Goal: Information Seeking & Learning: Learn about a topic

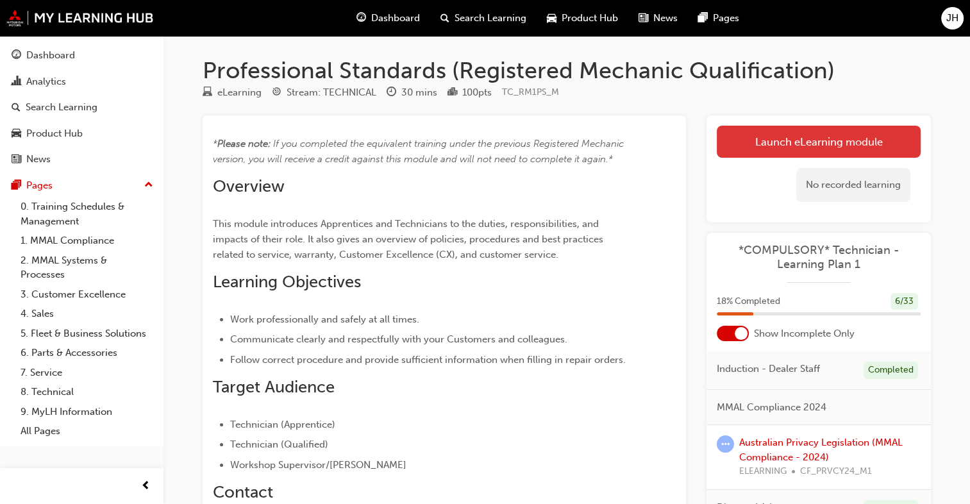
click at [660, 145] on link "Launch eLearning module" at bounding box center [819, 142] width 204 height 32
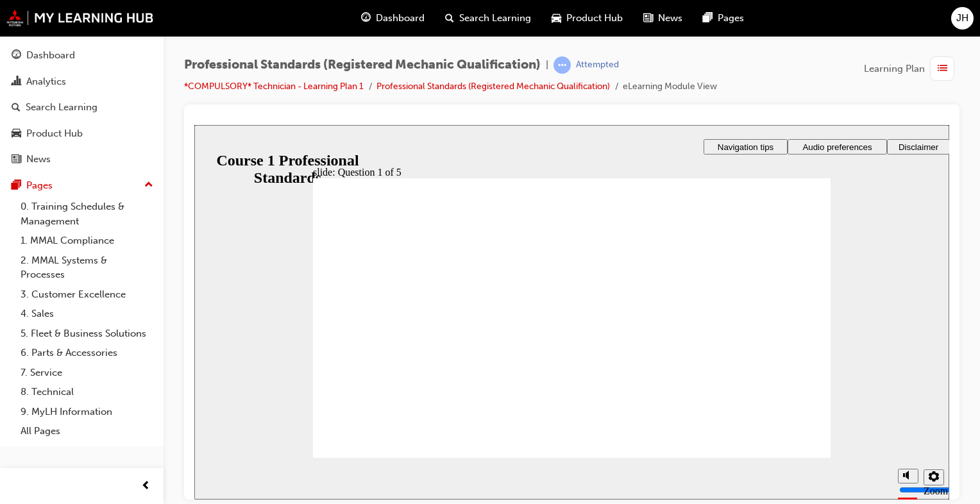
radio input "true"
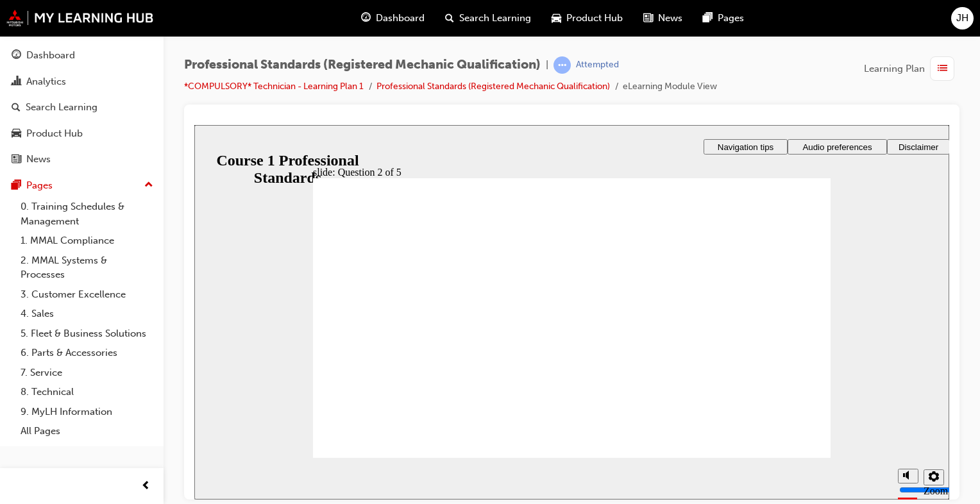
radio input "true"
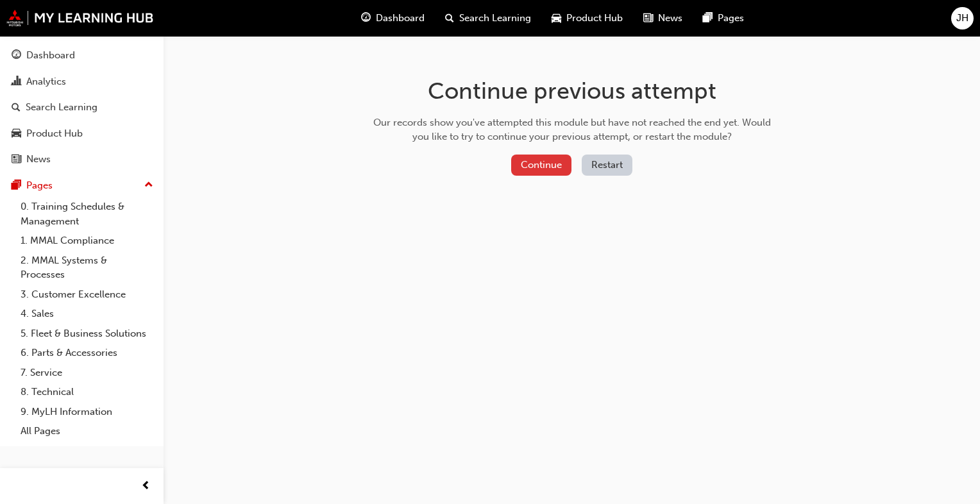
click at [535, 158] on button "Continue" at bounding box center [541, 165] width 60 height 21
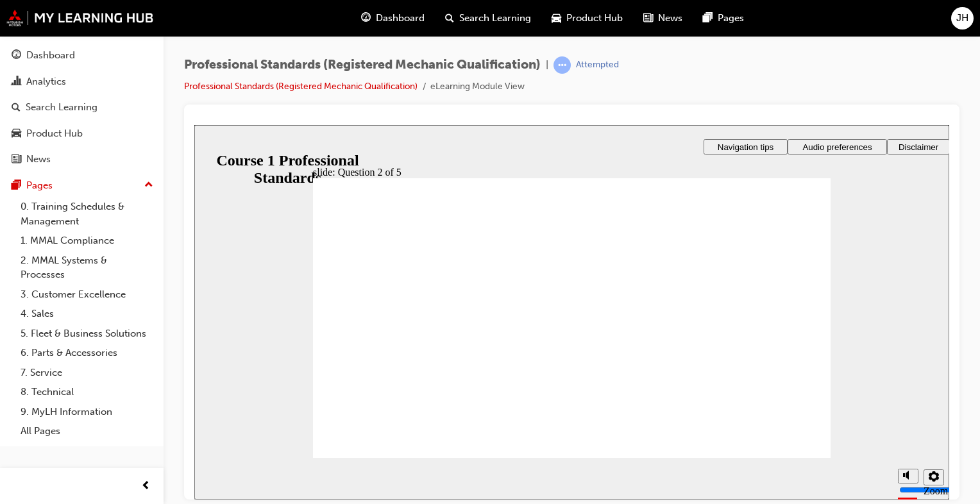
radio input "true"
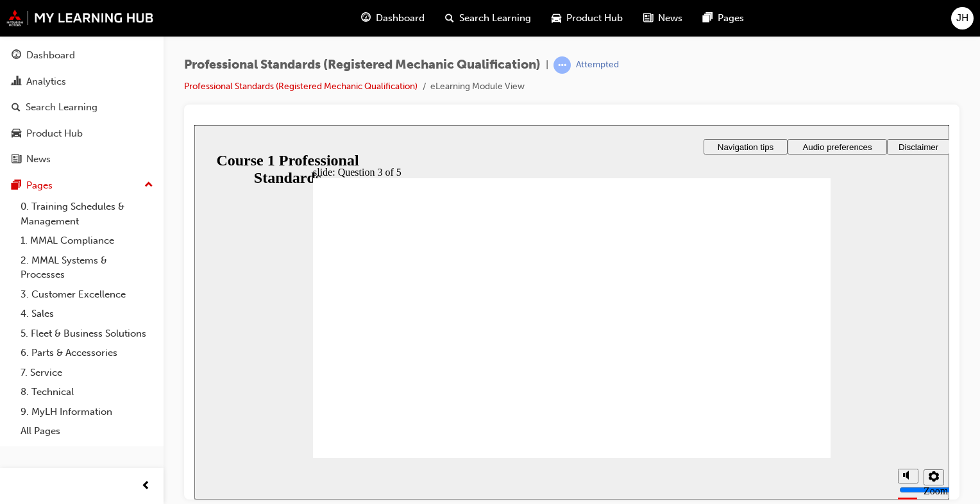
radio input "false"
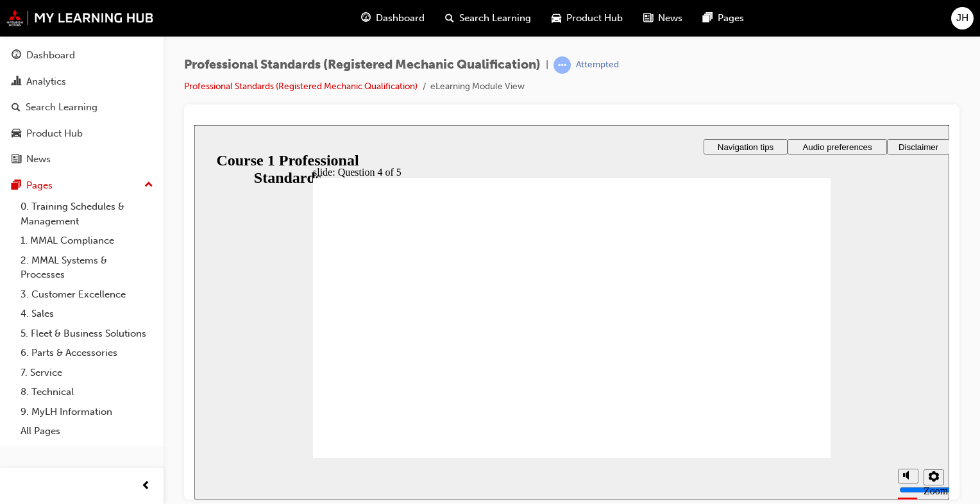
radio input "true"
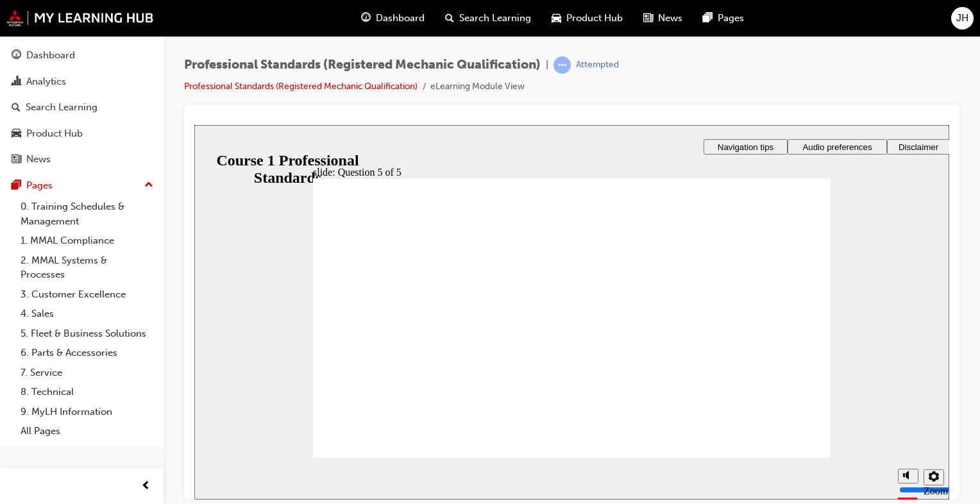
checkbox input "true"
checkbox input "false"
